Goal: Transaction & Acquisition: Purchase product/service

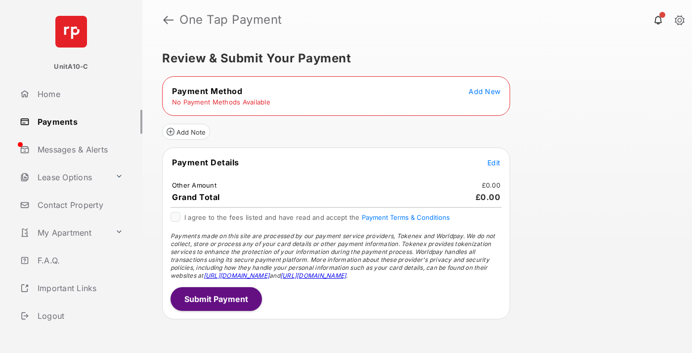
click at [485, 91] on span "Add New" at bounding box center [485, 91] width 32 height 8
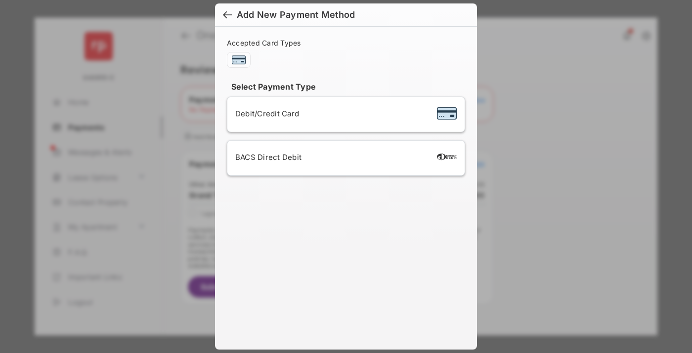
click at [265, 113] on span "Debit/Credit Card" at bounding box center [267, 113] width 64 height 9
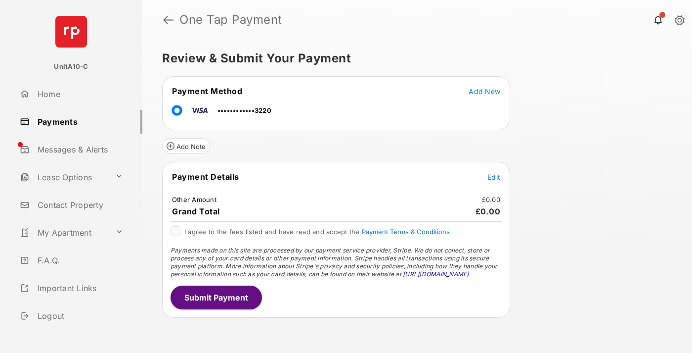
click at [494, 177] on span "Edit" at bounding box center [493, 177] width 13 height 8
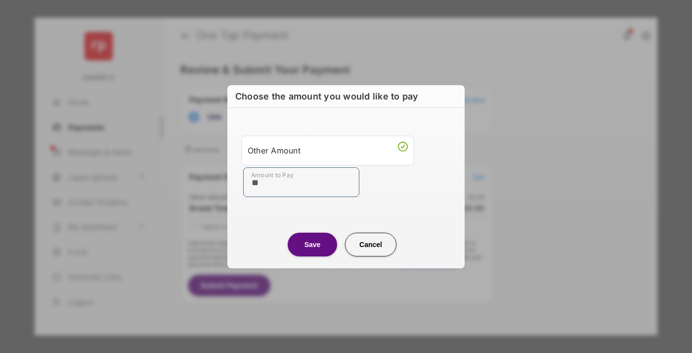
type input "**"
click at [312, 244] on button "Save" at bounding box center [312, 244] width 49 height 24
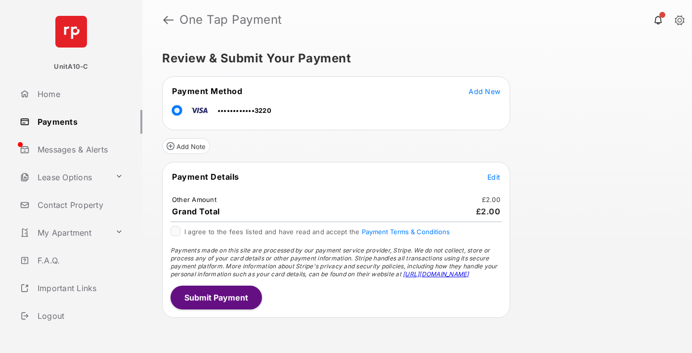
click at [216, 297] on button "Submit Payment" at bounding box center [216, 297] width 91 height 24
